Goal: Task Accomplishment & Management: Use online tool/utility

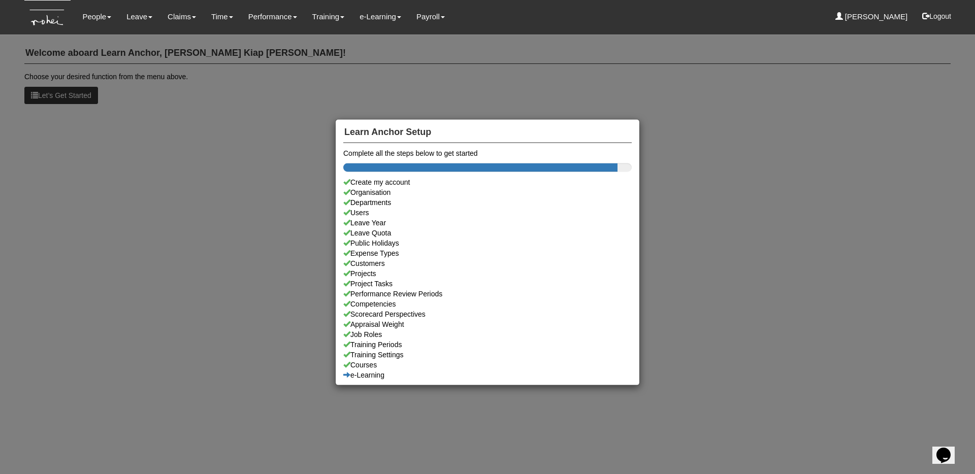
click at [157, 97] on div "Learn Anchor Setup Complete all the steps below to get started Create my accoun…" at bounding box center [487, 237] width 975 height 474
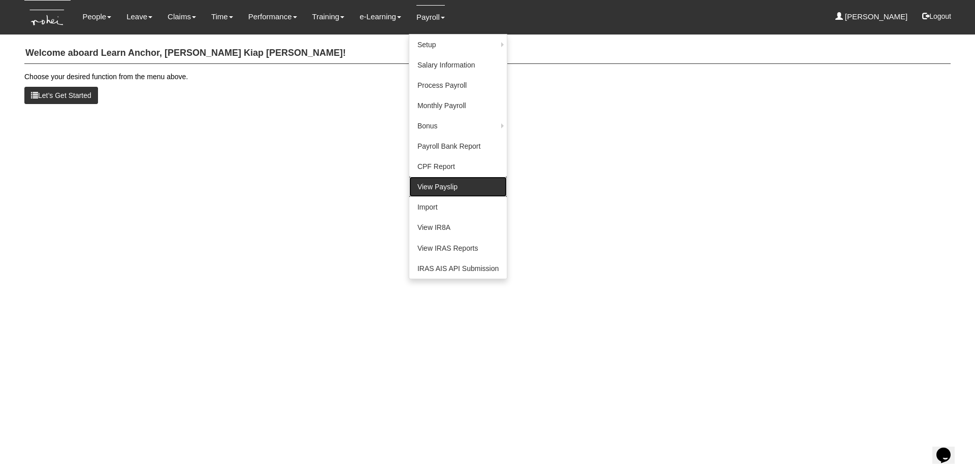
click at [433, 193] on link "View Payslip" at bounding box center [458, 187] width 98 height 20
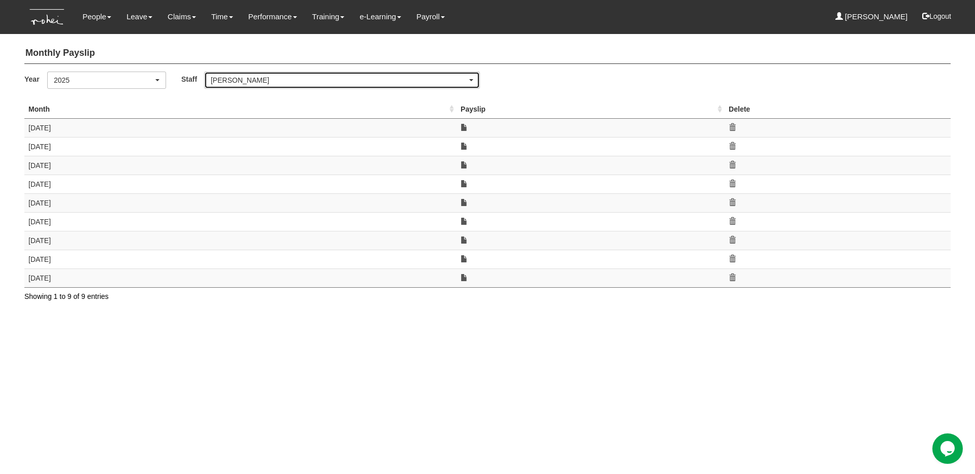
click at [286, 83] on div "[PERSON_NAME]" at bounding box center [339, 80] width 257 height 10
type input "eng"
click at [280, 117] on link "Ding Eng Eng" at bounding box center [256, 118] width 102 height 13
select select "f1bfbe5d-d482-4f06-a1bc-baaa1da31b7a"
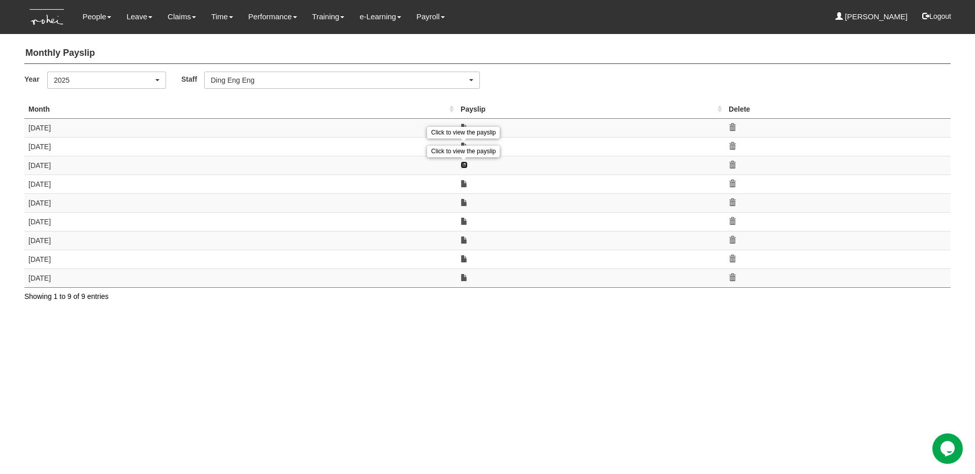
click at [463, 164] on link at bounding box center [464, 165] width 7 height 7
click at [464, 184] on link at bounding box center [464, 183] width 7 height 7
click at [465, 200] on link at bounding box center [464, 202] width 7 height 7
click at [465, 221] on link at bounding box center [464, 221] width 7 height 7
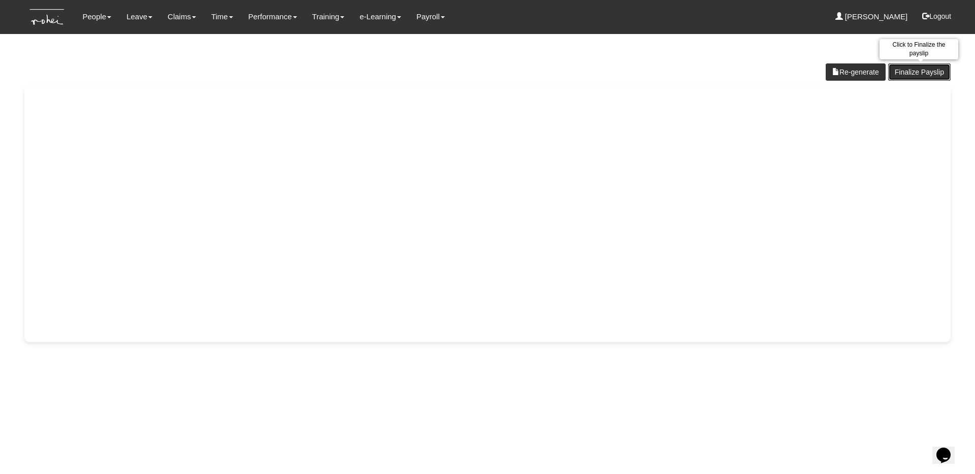
click at [909, 70] on link "Finalize Payslip" at bounding box center [919, 71] width 62 height 17
click at [921, 75] on link "Finalize Payslip" at bounding box center [919, 71] width 62 height 17
click at [928, 69] on link "Finalize Payslip" at bounding box center [919, 71] width 62 height 17
click at [915, 77] on link "Finalize Payslip" at bounding box center [919, 71] width 62 height 17
click at [925, 73] on link "Finalize Payslip" at bounding box center [919, 71] width 62 height 17
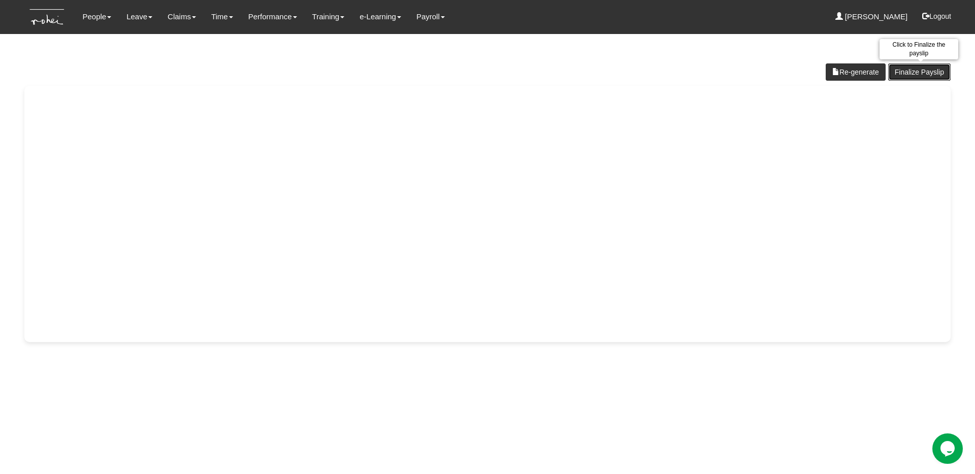
click at [913, 65] on link "Finalize Payslip" at bounding box center [919, 71] width 62 height 17
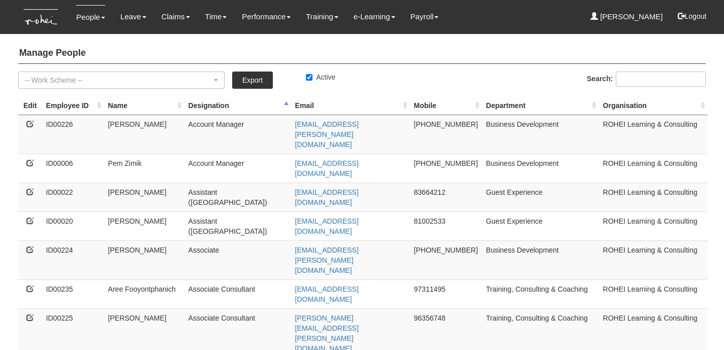
select select "50"
